Goal: Find specific page/section: Find specific page/section

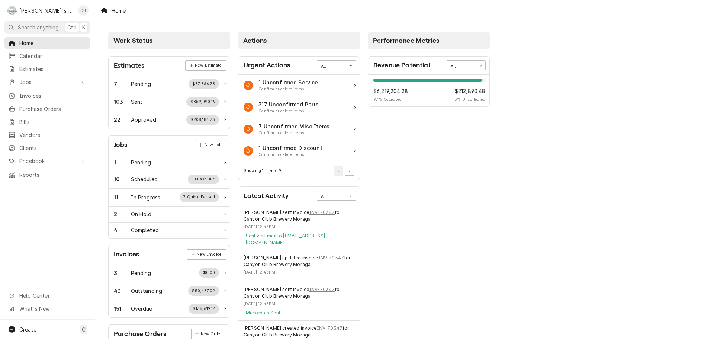
click at [46, 25] on span "Search anything" at bounding box center [38, 27] width 41 height 8
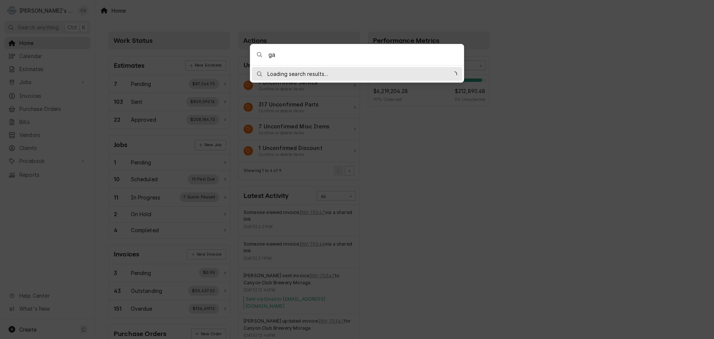
type input "g"
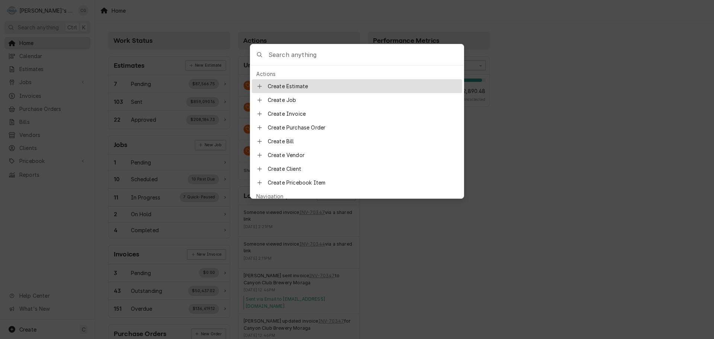
click at [54, 238] on body "R [PERSON_NAME]'s Commercial Refrigeration CG Search anything Ctrl K Home Calen…" at bounding box center [357, 169] width 714 height 339
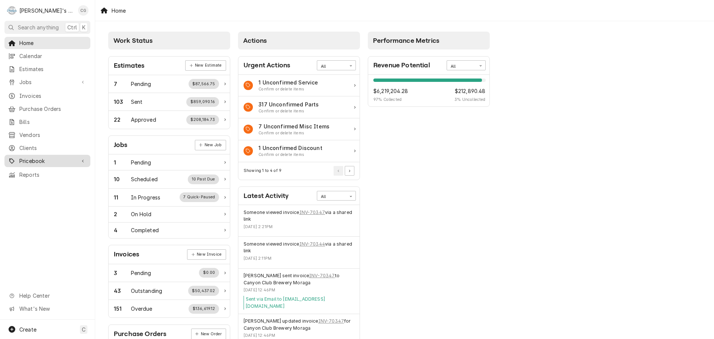
click at [53, 157] on span "Pricebook" at bounding box center [47, 161] width 56 height 8
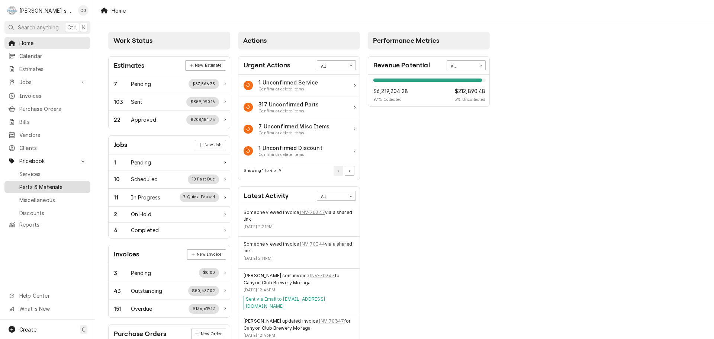
click at [58, 183] on span "Parts & Materials" at bounding box center [52, 187] width 67 height 8
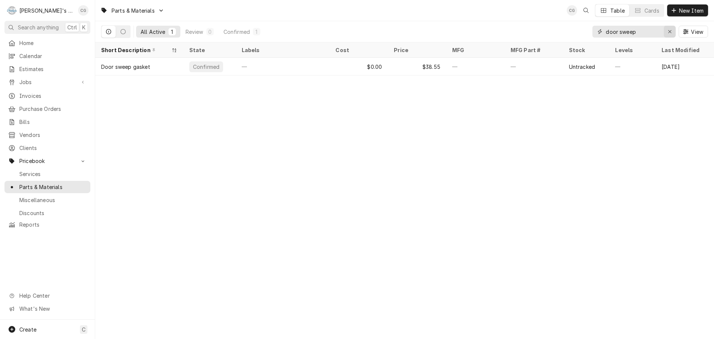
click at [674, 30] on button "Erase input" at bounding box center [670, 32] width 12 height 12
click at [659, 32] on input "Dynamic Content Wrapper" at bounding box center [641, 32] width 70 height 12
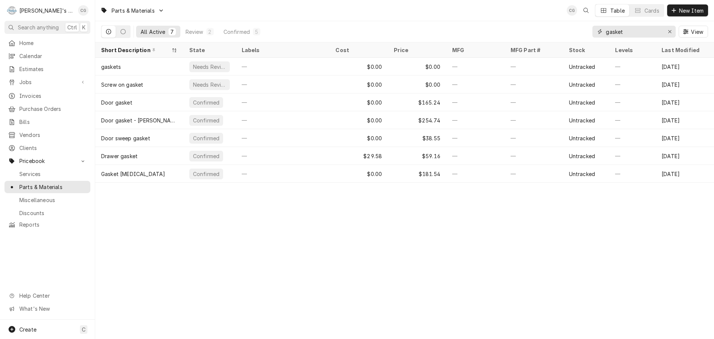
type input "gasket"
click at [489, 9] on div "Parts & Materials CG Table Cards New Item" at bounding box center [404, 10] width 619 height 21
